Goal: Task Accomplishment & Management: Use online tool/utility

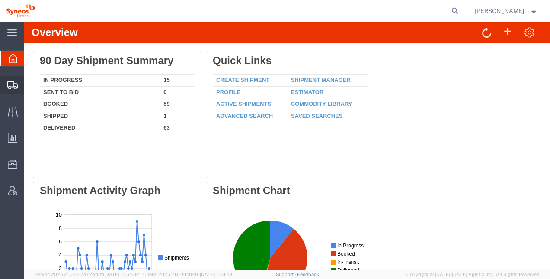
click at [0, 0] on span "Shipment Manager" at bounding box center [0, 0] width 0 height 0
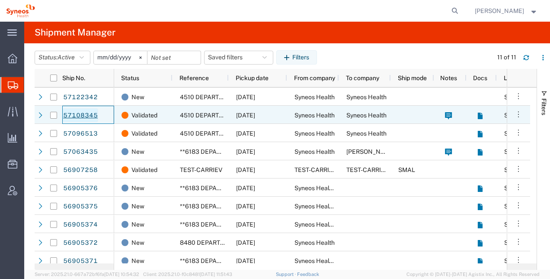
click at [93, 112] on link "57108345" at bounding box center [80, 115] width 35 height 14
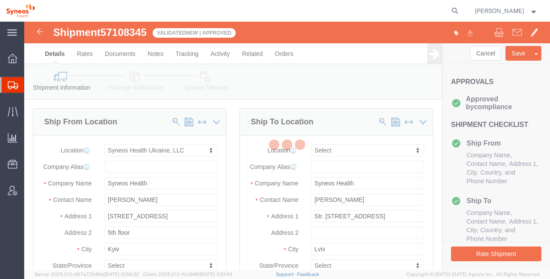
select select "66391"
select select
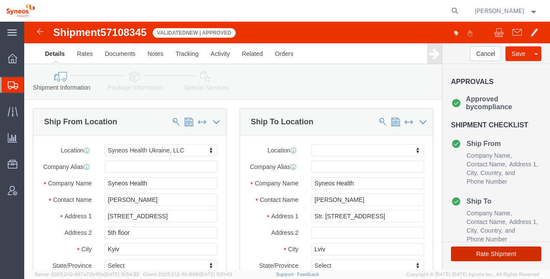
click button "Rate Shipment"
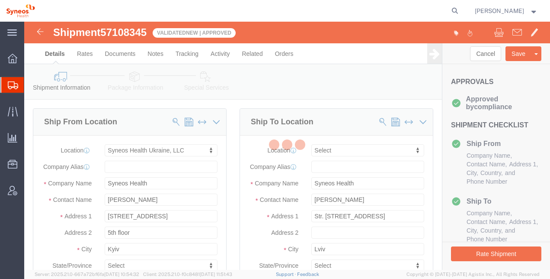
select select "66391"
select select
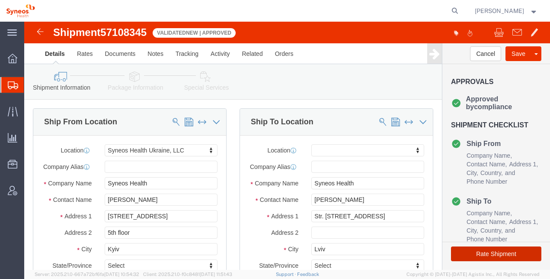
click button "Rate Shipment"
